Goal: Information Seeking & Learning: Find specific fact

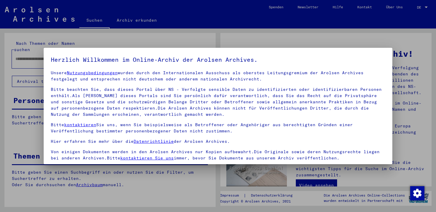
scroll to position [51, 0]
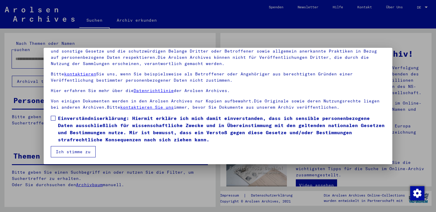
click at [52, 119] on span at bounding box center [53, 118] width 5 height 5
click at [71, 155] on button "Ich stimme zu" at bounding box center [73, 151] width 45 height 11
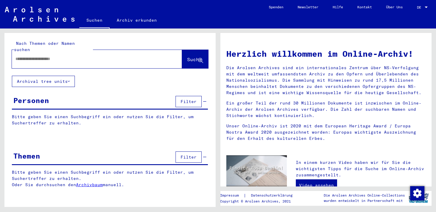
click at [426, 7] on div at bounding box center [426, 7] width 3 height 1
click at [415, 12] on span "English" at bounding box center [411, 10] width 15 height 4
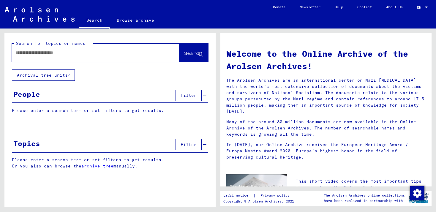
click at [126, 44] on div at bounding box center [95, 53] width 167 height 18
click at [122, 48] on div at bounding box center [86, 52] width 149 height 13
click at [112, 51] on input "text" at bounding box center [88, 53] width 146 height 6
paste input "*****"
type input "**********"
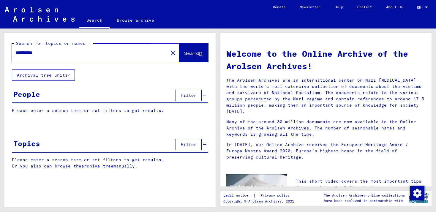
click at [189, 54] on span "Search" at bounding box center [193, 53] width 18 height 6
click at [196, 56] on span "Search" at bounding box center [193, 53] width 18 height 6
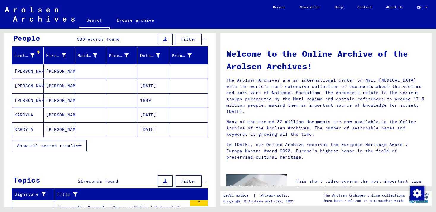
scroll to position [70, 0]
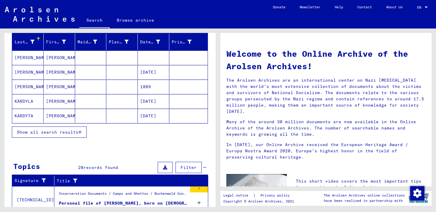
click at [70, 132] on span "Show all search results" at bounding box center [48, 132] width 62 height 5
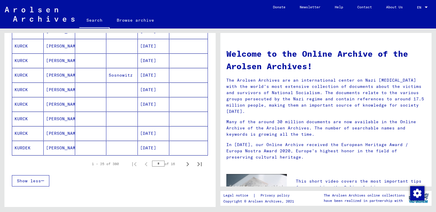
scroll to position [330, 0]
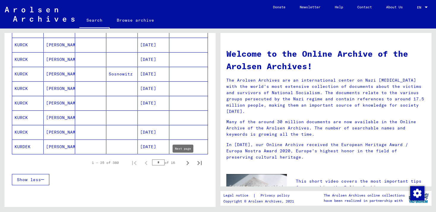
click at [184, 163] on icon "Next page" at bounding box center [188, 163] width 8 height 8
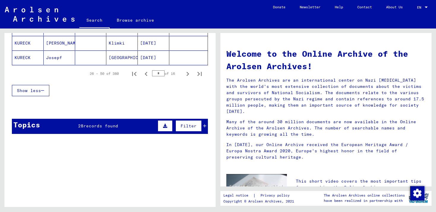
scroll to position [416, 0]
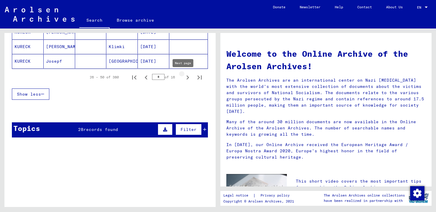
click at [187, 76] on icon "Next page" at bounding box center [188, 77] width 3 height 4
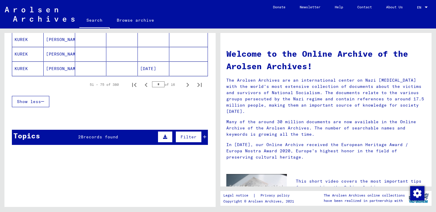
scroll to position [401, 0]
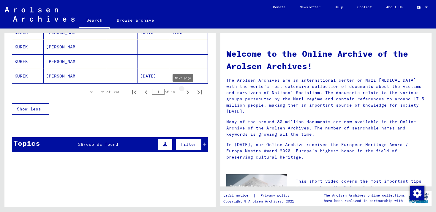
click at [185, 92] on icon "Next page" at bounding box center [188, 92] width 8 height 8
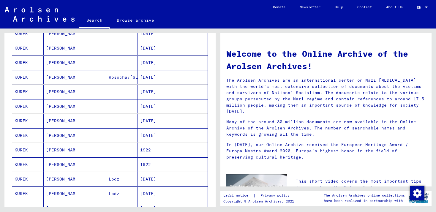
scroll to position [254, 0]
click at [152, 78] on mat-cell "[DATE]" at bounding box center [154, 78] width 32 height 14
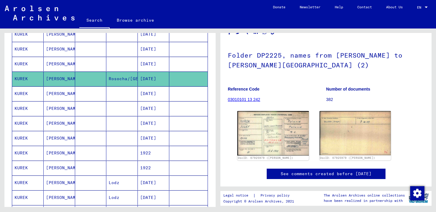
scroll to position [30, 0]
click at [277, 131] on img at bounding box center [273, 133] width 75 height 47
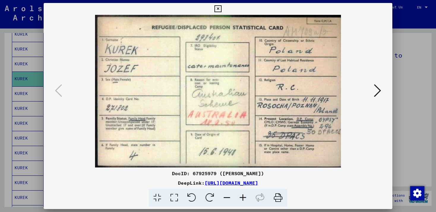
click at [376, 92] on icon at bounding box center [377, 91] width 7 height 14
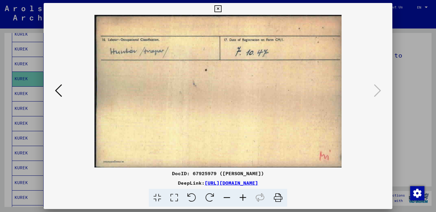
click at [58, 89] on icon at bounding box center [58, 91] width 7 height 14
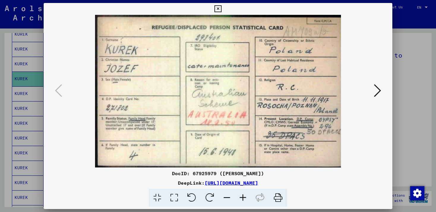
click at [220, 9] on icon at bounding box center [218, 8] width 7 height 7
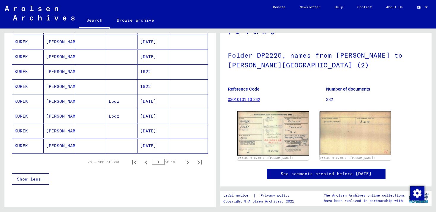
scroll to position [342, 0]
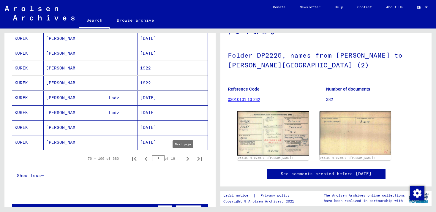
click at [184, 160] on icon "Next page" at bounding box center [188, 159] width 8 height 8
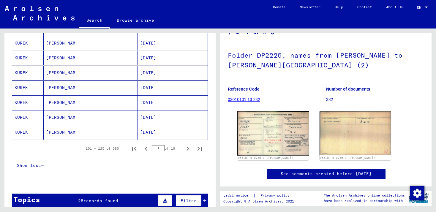
scroll to position [354, 0]
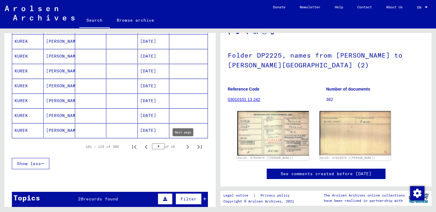
click at [184, 145] on icon "Next page" at bounding box center [188, 147] width 8 height 8
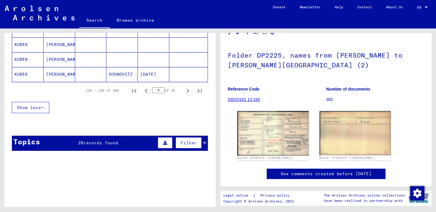
scroll to position [419, 0]
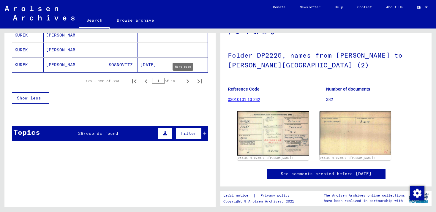
click at [184, 78] on icon "Next page" at bounding box center [188, 81] width 8 height 8
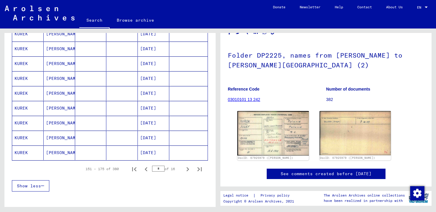
scroll to position [408, 0]
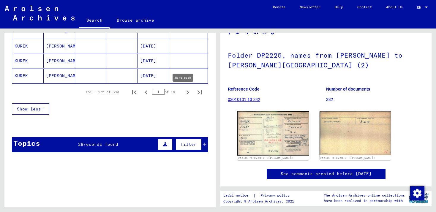
click at [184, 94] on icon "Next page" at bounding box center [188, 92] width 8 height 8
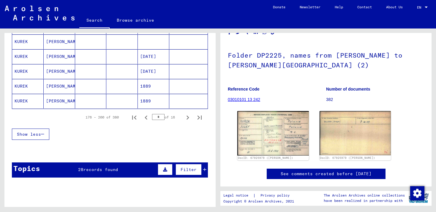
scroll to position [382, 0]
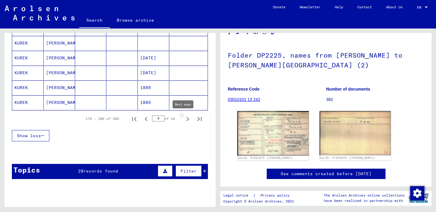
click at [184, 120] on icon "Next page" at bounding box center [188, 119] width 8 height 8
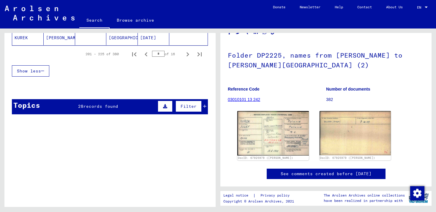
scroll to position [445, 0]
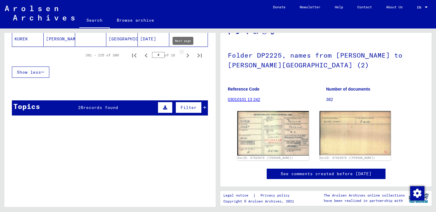
click at [184, 54] on icon "Next page" at bounding box center [188, 55] width 8 height 8
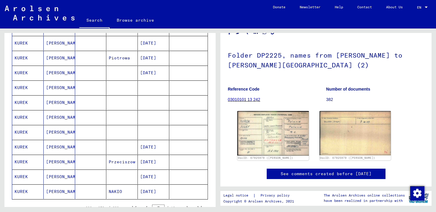
scroll to position [296, 0]
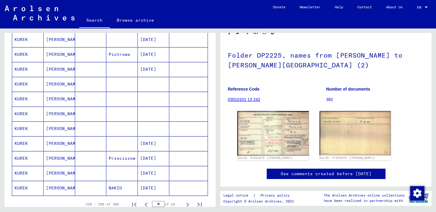
click at [149, 144] on mat-cell "[DATE]" at bounding box center [154, 143] width 32 height 15
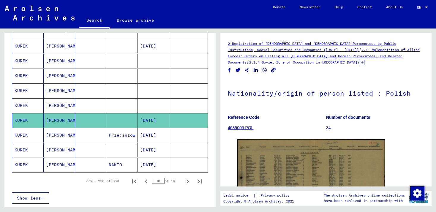
scroll to position [350, 0]
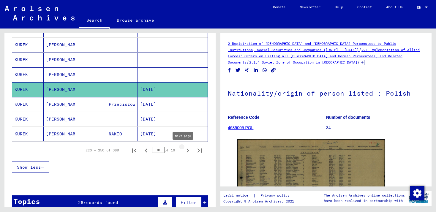
click at [184, 149] on icon "Next page" at bounding box center [188, 151] width 8 height 8
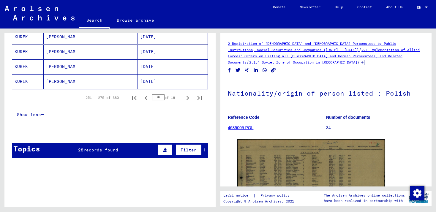
scroll to position [407, 0]
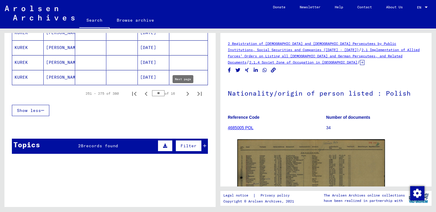
click at [184, 95] on icon "Next page" at bounding box center [188, 94] width 8 height 8
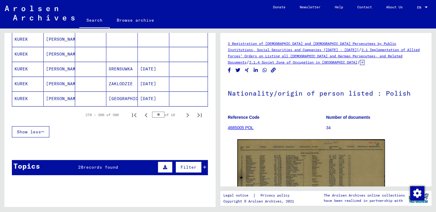
scroll to position [390, 0]
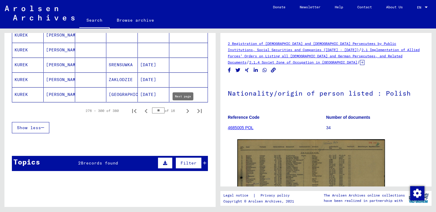
click at [184, 110] on icon "Next page" at bounding box center [188, 111] width 8 height 8
type input "**"
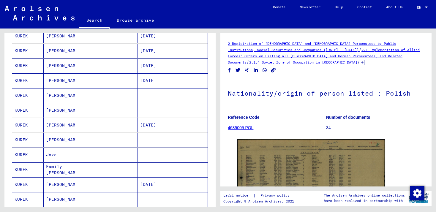
scroll to position [211, 0]
click at [149, 80] on mat-cell "[DATE]" at bounding box center [154, 80] width 32 height 15
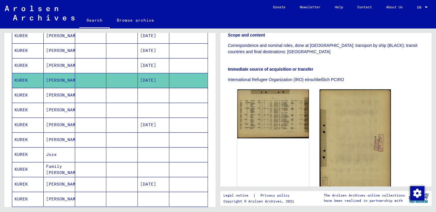
scroll to position [130, 0]
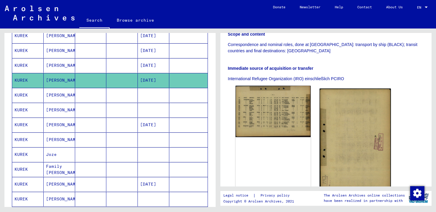
click at [277, 119] on img at bounding box center [273, 111] width 75 height 51
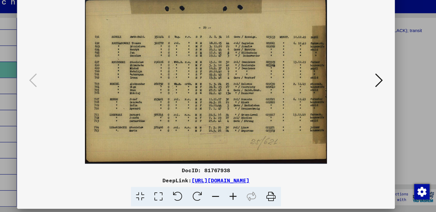
scroll to position [0, 0]
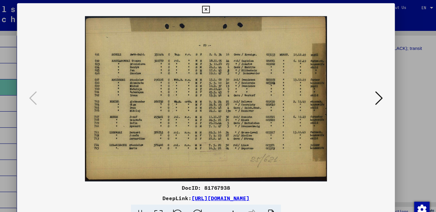
click at [216, 12] on icon at bounding box center [218, 8] width 7 height 7
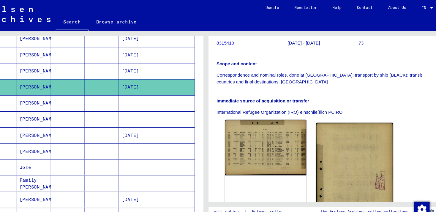
scroll to position [106, 0]
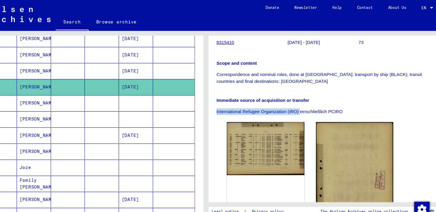
drag, startPoint x: 304, startPoint y: 93, endPoint x: 222, endPoint y: 92, distance: 82.3
click at [222, 92] on yv-its-full-details "3 Registrations and Files of Displaced Persons, Children and Missing Persons / …" at bounding box center [326, 89] width 211 height 308
copy p "International Refugee Organization (IRO)"
